Goal: Task Accomplishment & Management: Manage account settings

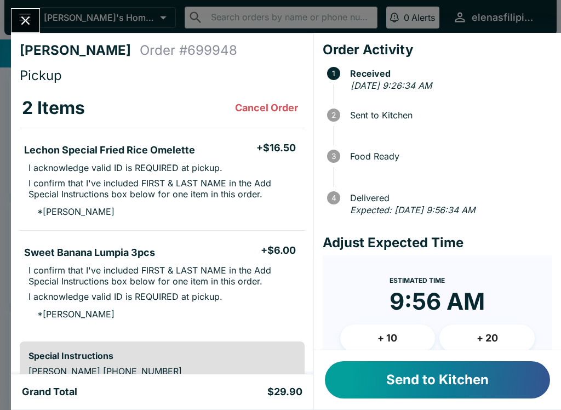
click at [363, 384] on button "Send to Kitchen" at bounding box center [437, 379] width 225 height 37
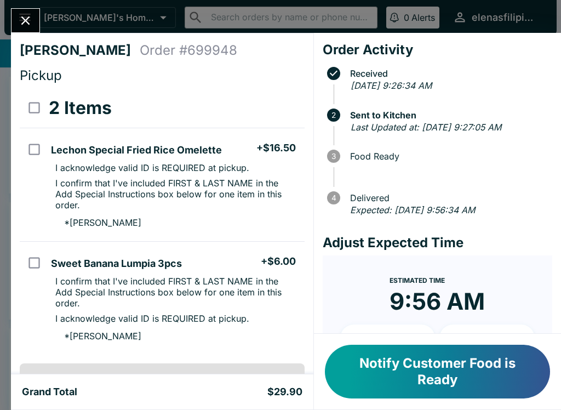
click at [25, 22] on icon "Close" at bounding box center [25, 20] width 9 height 9
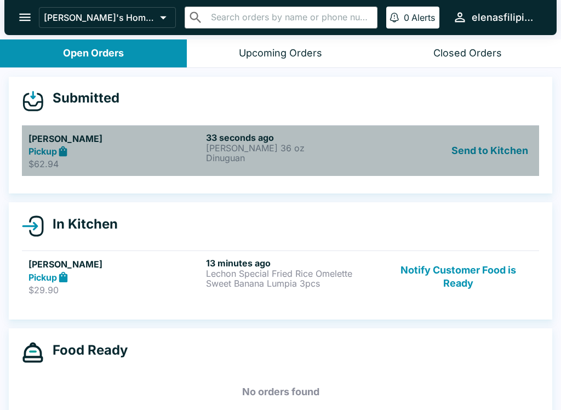
click at [134, 170] on link "[PERSON_NAME] Pickup $62.94 33 seconds ago [PERSON_NAME] 36 oz Dinuguan Send to…" at bounding box center [280, 150] width 517 height 51
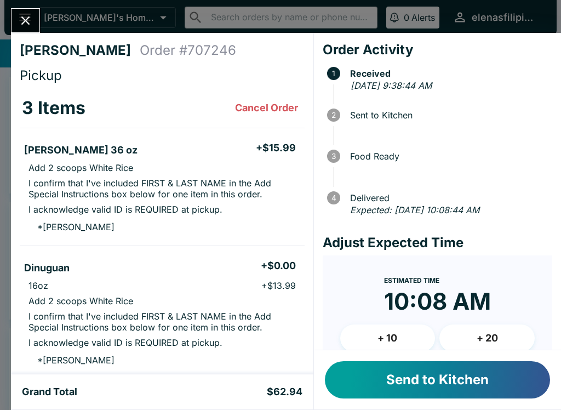
click at [375, 371] on button "Send to Kitchen" at bounding box center [437, 379] width 225 height 37
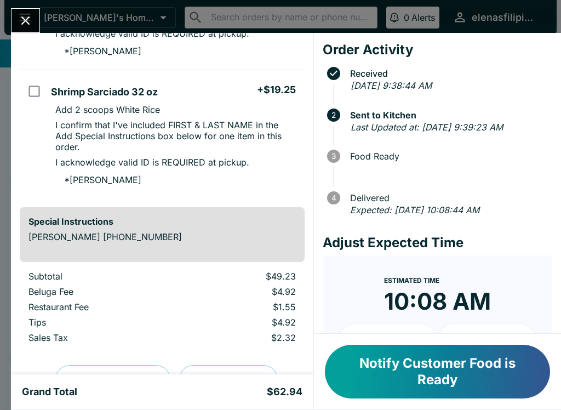
scroll to position [343, 0]
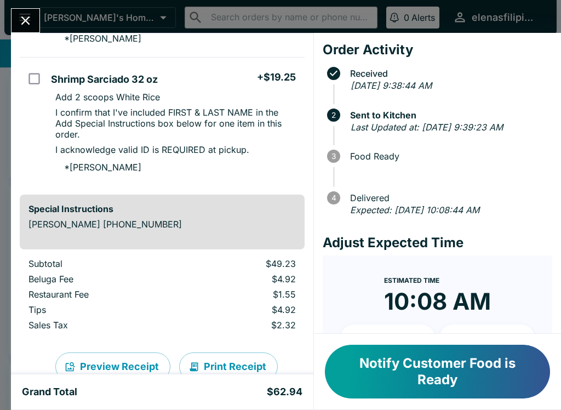
click at [22, 17] on icon "Close" at bounding box center [25, 20] width 9 height 9
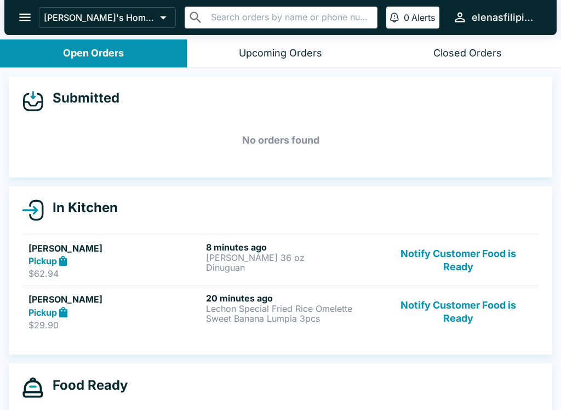
click at [435, 323] on button "Notify Customer Food is Ready" at bounding box center [458, 311] width 148 height 38
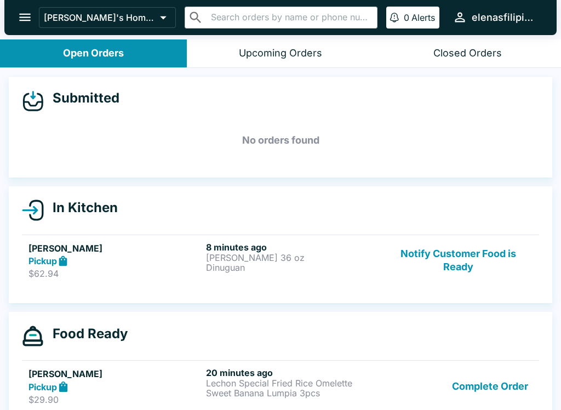
click at [412, 254] on button "Notify Customer Food is Ready" at bounding box center [458, 261] width 148 height 38
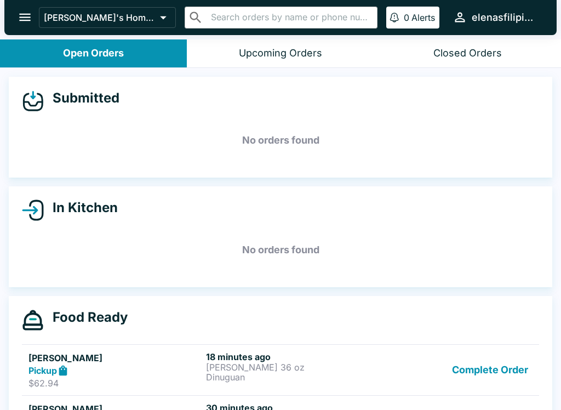
click at [478, 374] on button "Complete Order" at bounding box center [489, 370] width 85 height 38
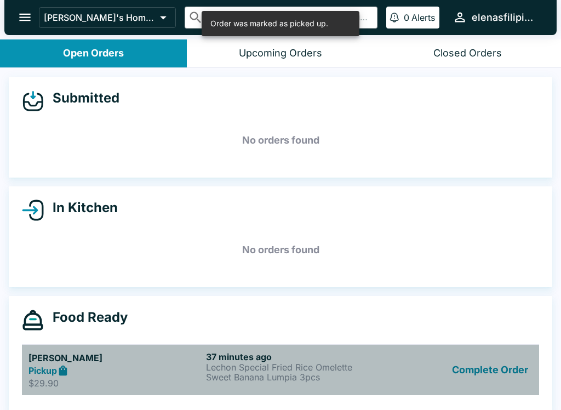
click at [125, 376] on div "[PERSON_NAME] Pickup $29.90" at bounding box center [114, 370] width 173 height 38
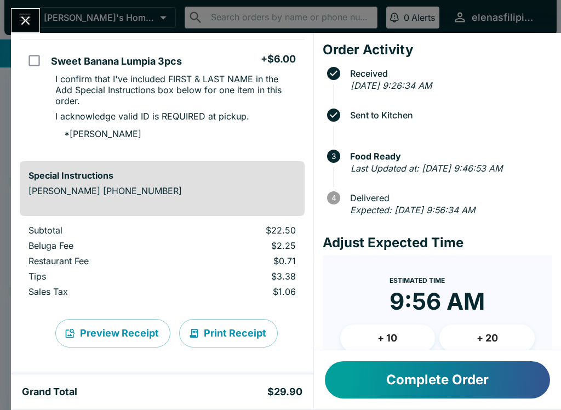
scroll to position [202, 0]
click at [26, 12] on button "Close" at bounding box center [26, 21] width 28 height 24
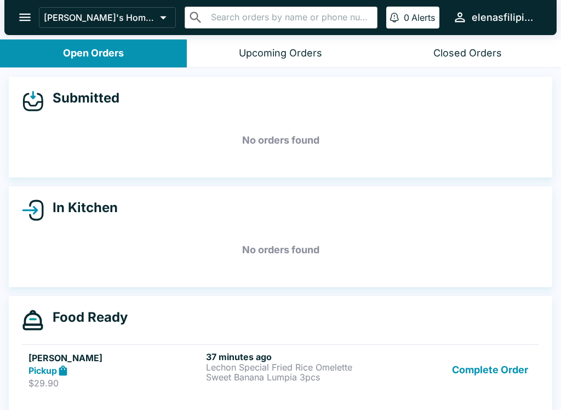
click at [142, 371] on div "Pickup" at bounding box center [114, 370] width 173 height 13
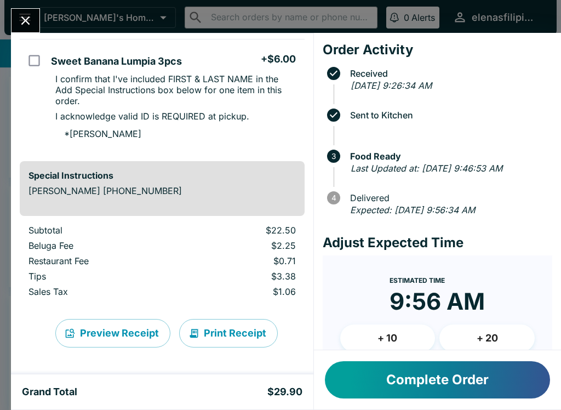
scroll to position [202, 0]
click at [468, 384] on button "Complete Order" at bounding box center [437, 379] width 225 height 37
